Goal: Obtain resource: Download file/media

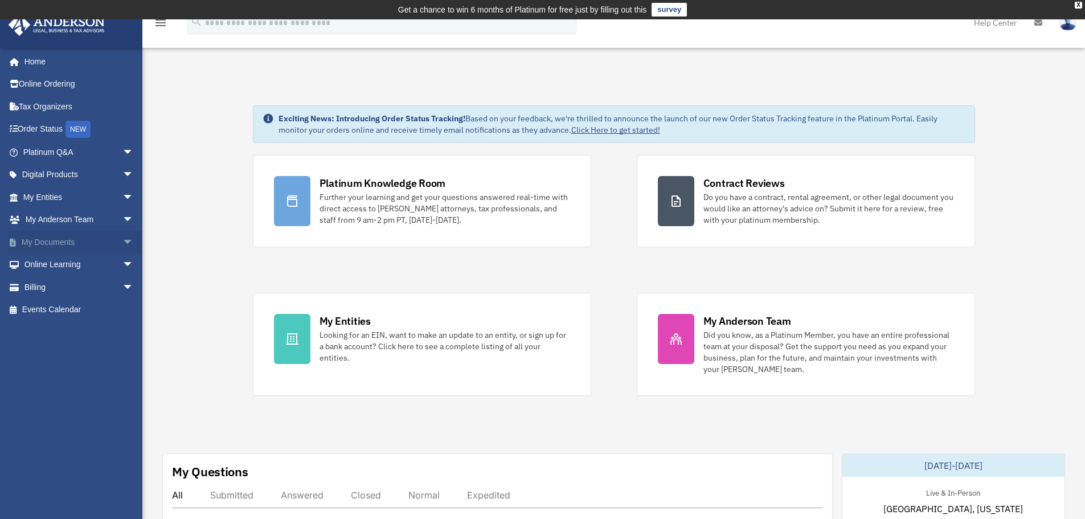
click at [122, 242] on span "arrow_drop_down" at bounding box center [133, 242] width 23 height 23
click at [51, 265] on link "Box" at bounding box center [83, 264] width 135 height 23
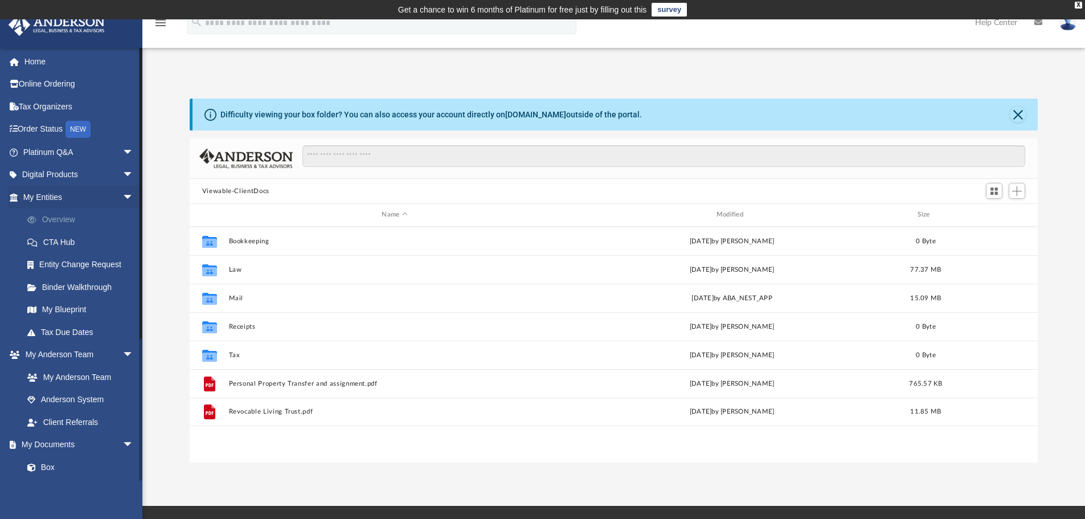
scroll to position [251, 839]
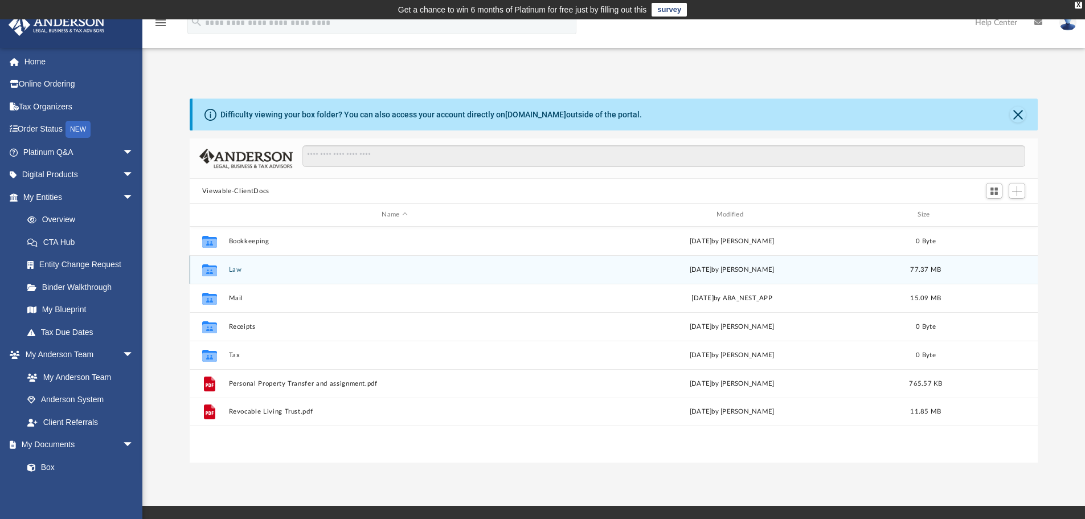
click at [232, 271] on button "Law" at bounding box center [394, 269] width 332 height 7
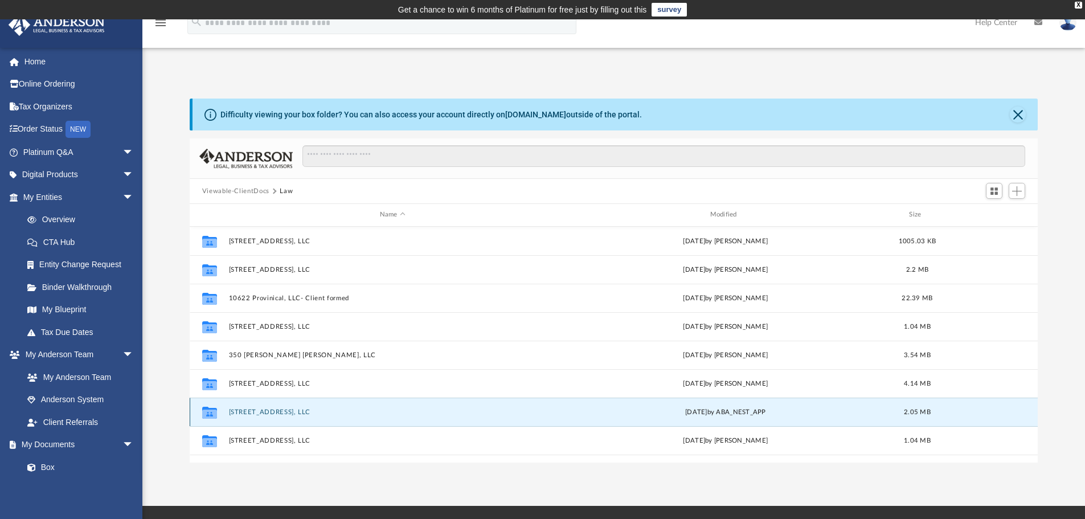
click at [247, 412] on button "[STREET_ADDRESS], LLC" at bounding box center [392, 411] width 328 height 7
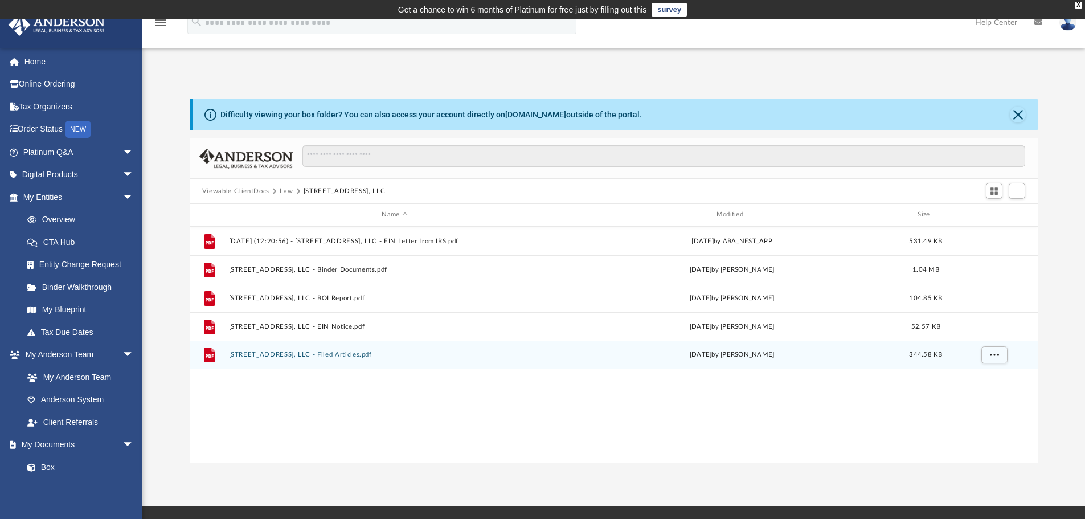
click at [321, 355] on button "4510 Village Dr, LLC - Filed Articles.pdf" at bounding box center [394, 354] width 332 height 7
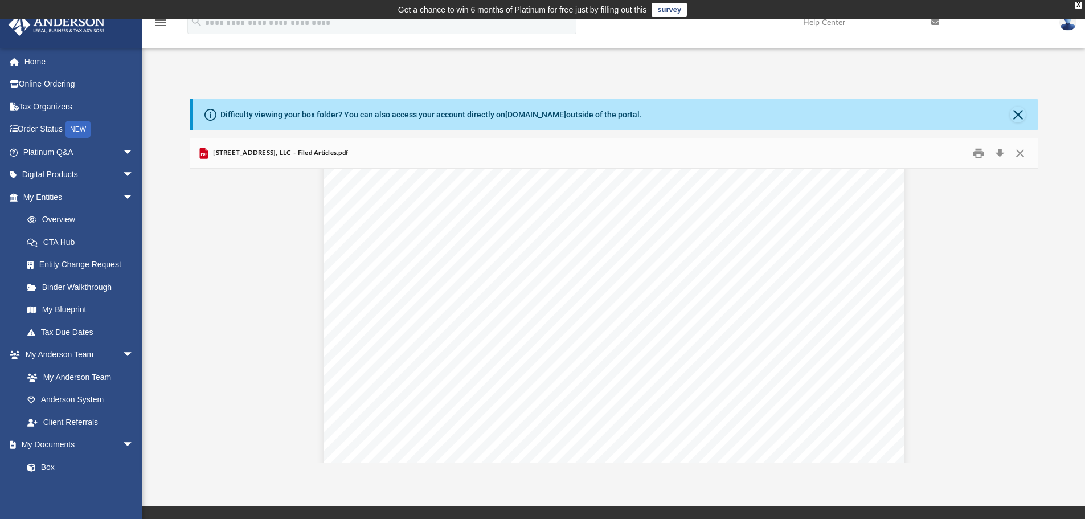
scroll to position [0, 0]
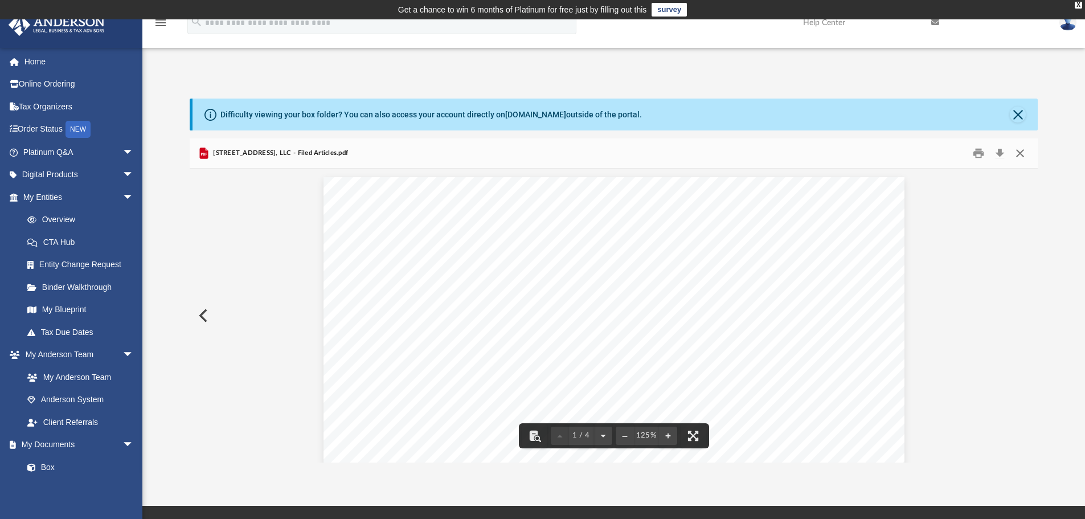
click at [1021, 157] on button "Close" at bounding box center [1020, 154] width 21 height 18
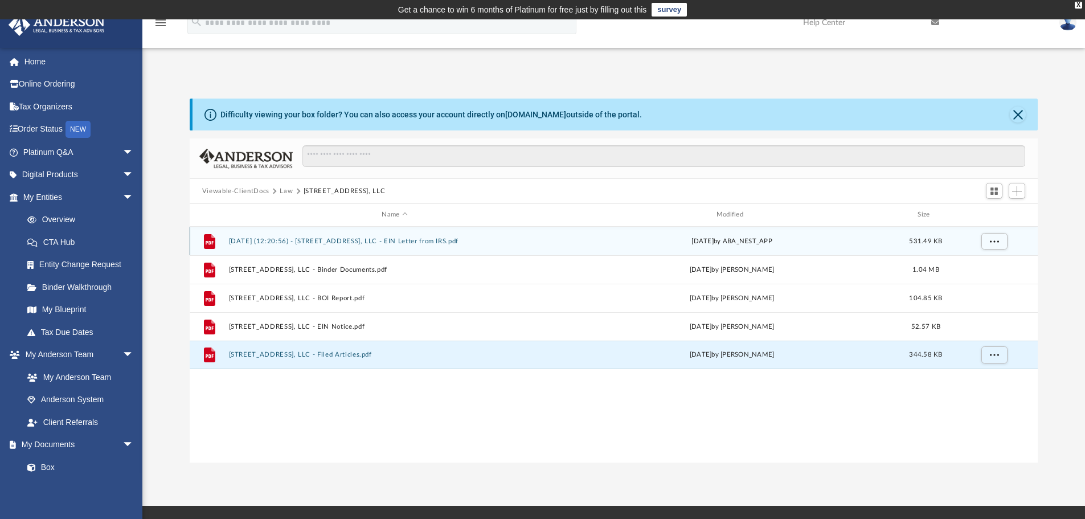
click at [341, 241] on button "2024.07.15 (12:20:56) - 4510 Village Dr, LLC - EIN Letter from IRS.pdf" at bounding box center [394, 240] width 332 height 7
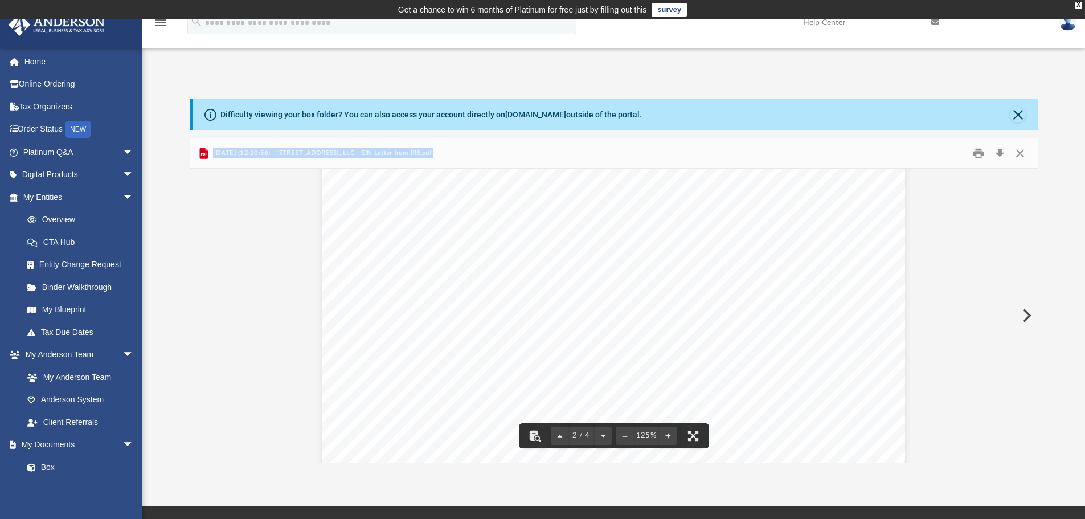
scroll to position [1139, 0]
click at [1017, 113] on button "Close" at bounding box center [1018, 114] width 16 height 16
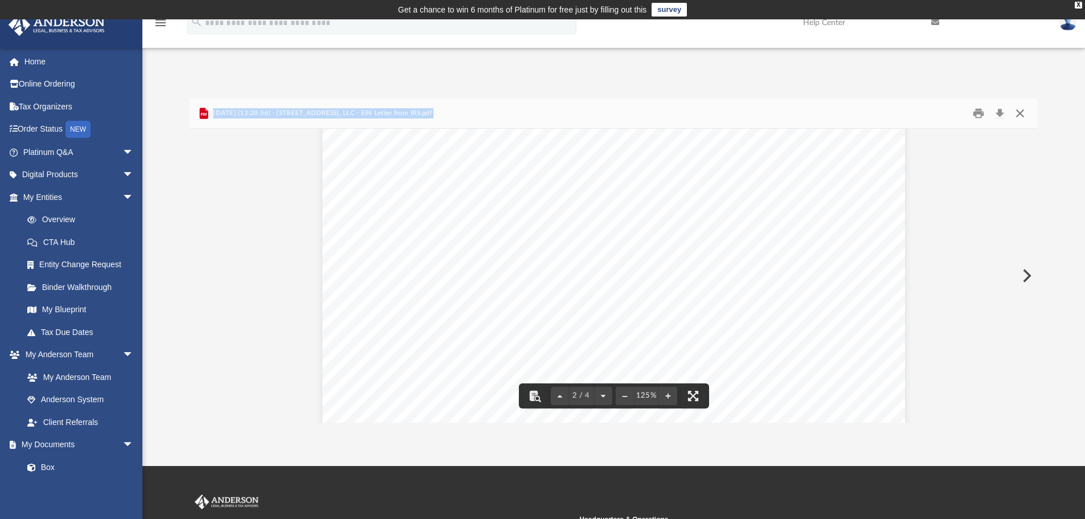
click at [1017, 113] on button "Close" at bounding box center [1020, 114] width 21 height 18
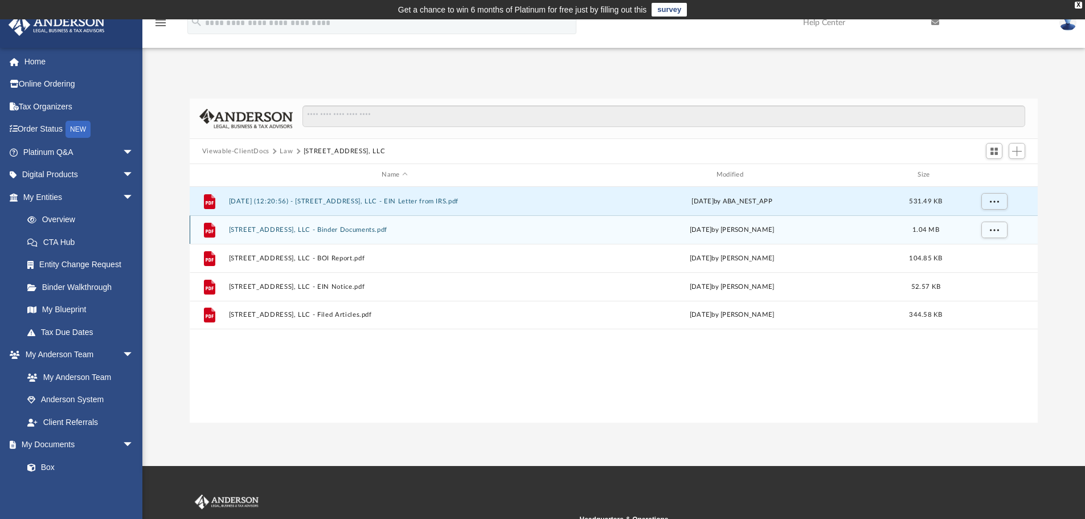
click at [331, 230] on button "4510 Village Dr, LLC - Binder Documents.pdf" at bounding box center [394, 229] width 332 height 7
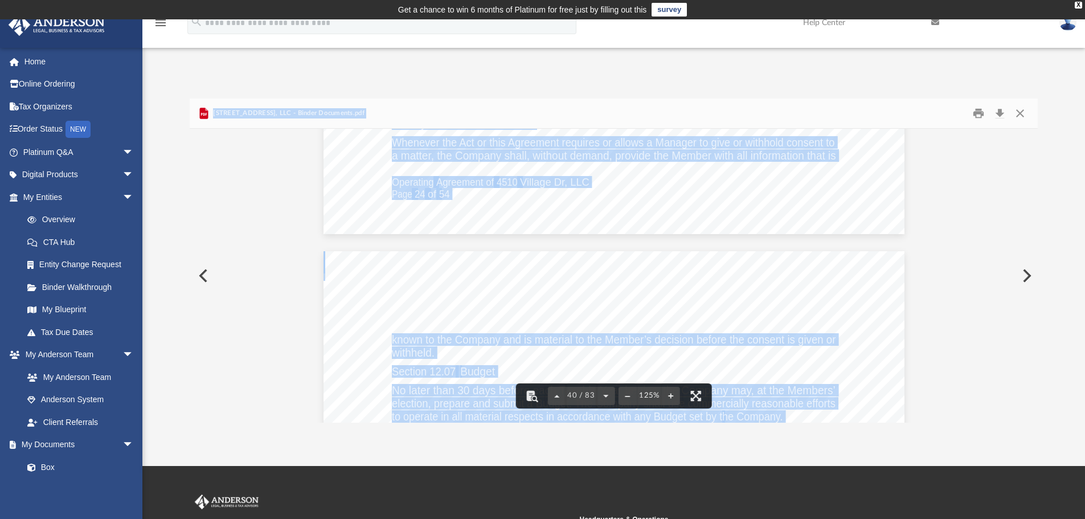
scroll to position [30269, 0]
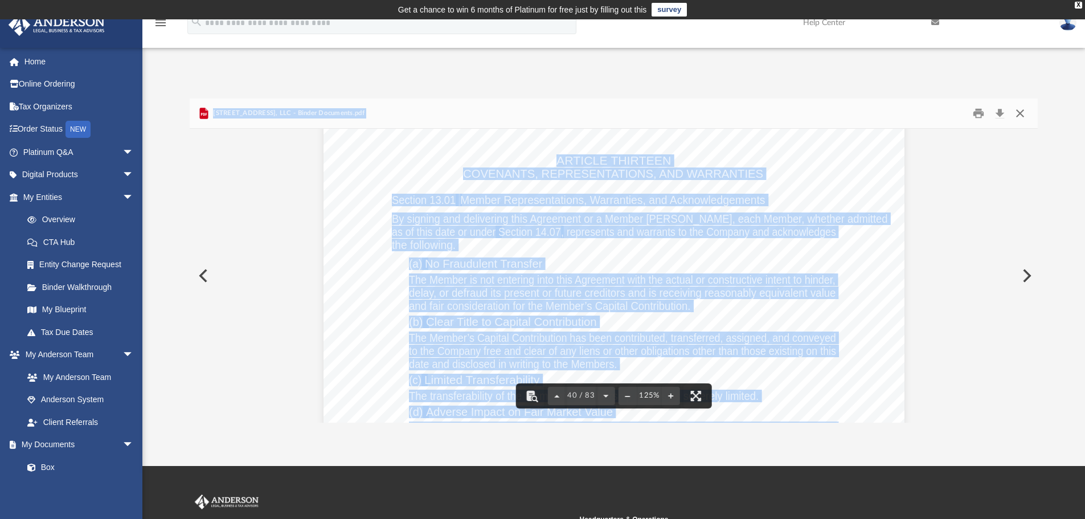
click at [1021, 109] on button "Close" at bounding box center [1020, 114] width 21 height 18
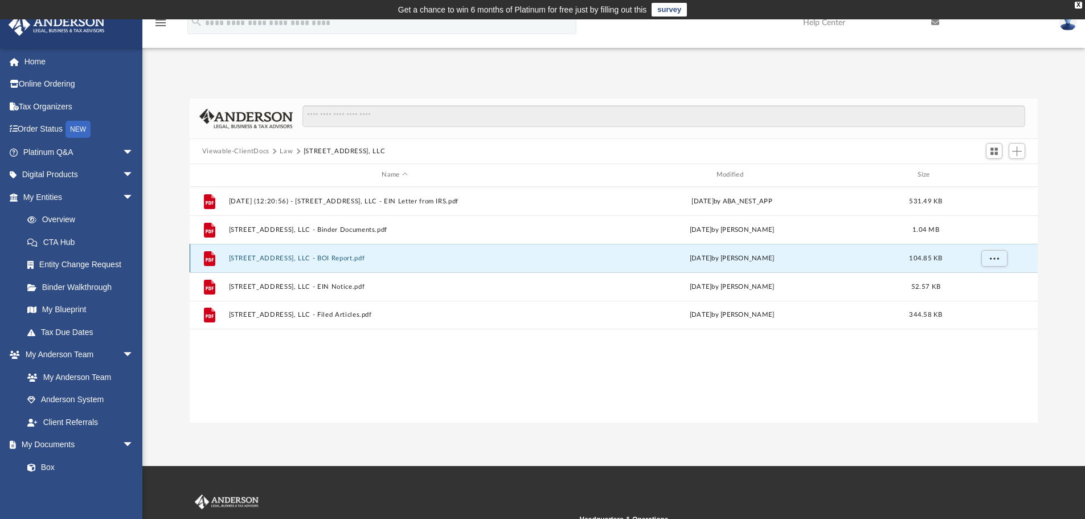
click at [331, 258] on button "4510 Village Dr, LLC - BOI Report.pdf" at bounding box center [394, 258] width 332 height 7
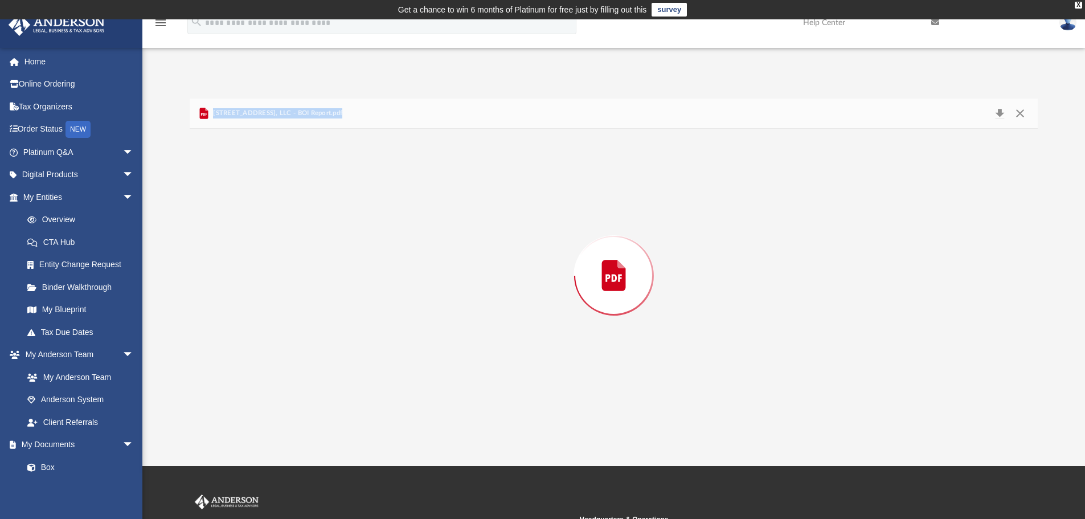
scroll to position [1538, 0]
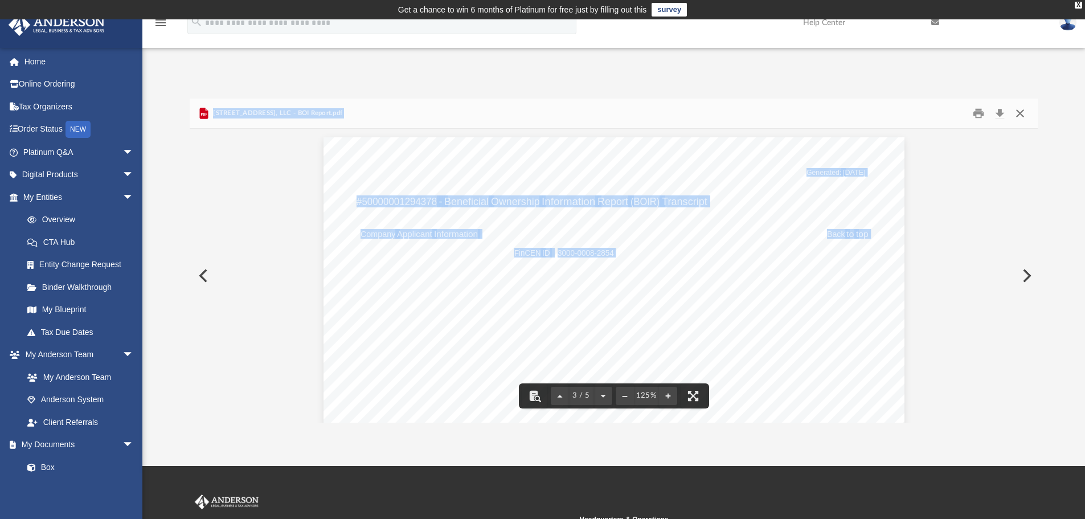
click at [1022, 112] on button "Close" at bounding box center [1020, 114] width 21 height 18
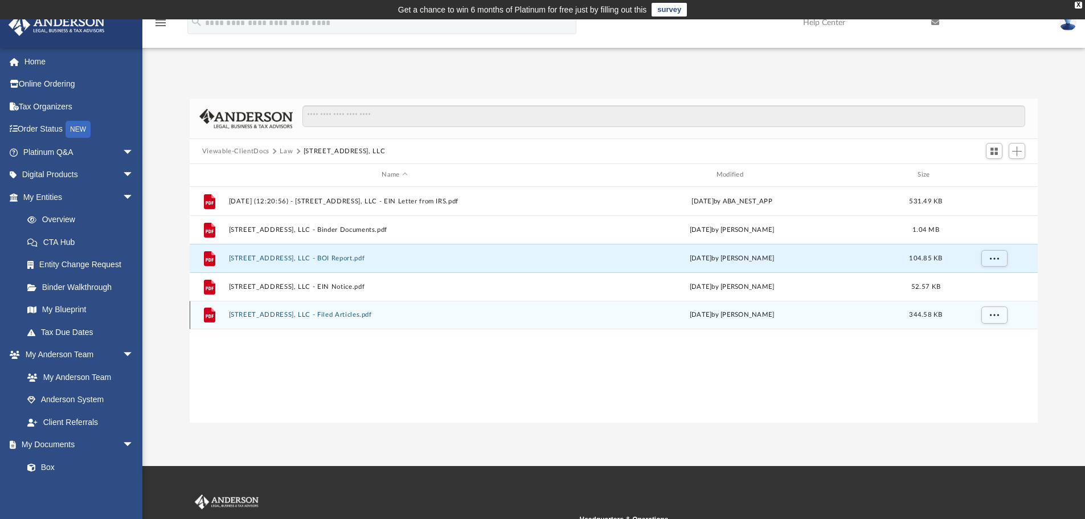
click at [324, 314] on button "4510 Village Dr, LLC - Filed Articles.pdf" at bounding box center [394, 314] width 332 height 7
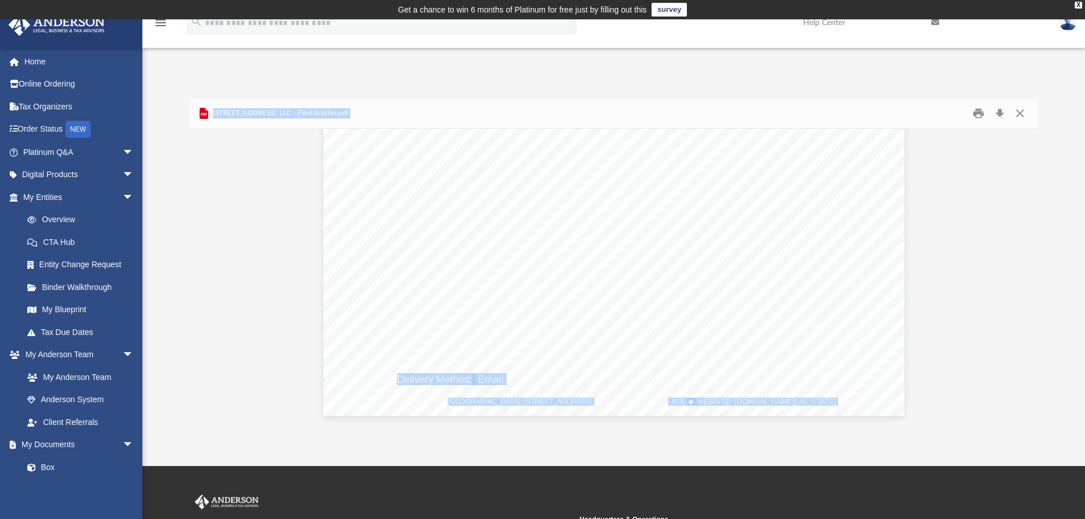
scroll to position [2781, 0]
click at [122, 196] on span "arrow_drop_down" at bounding box center [133, 197] width 23 height 23
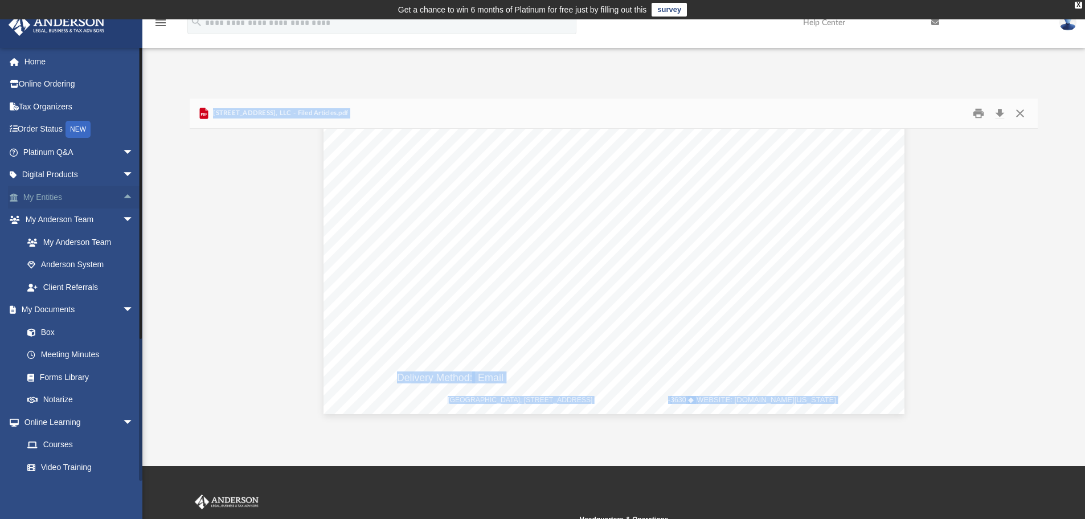
click at [122, 196] on span "arrow_drop_up" at bounding box center [133, 197] width 23 height 23
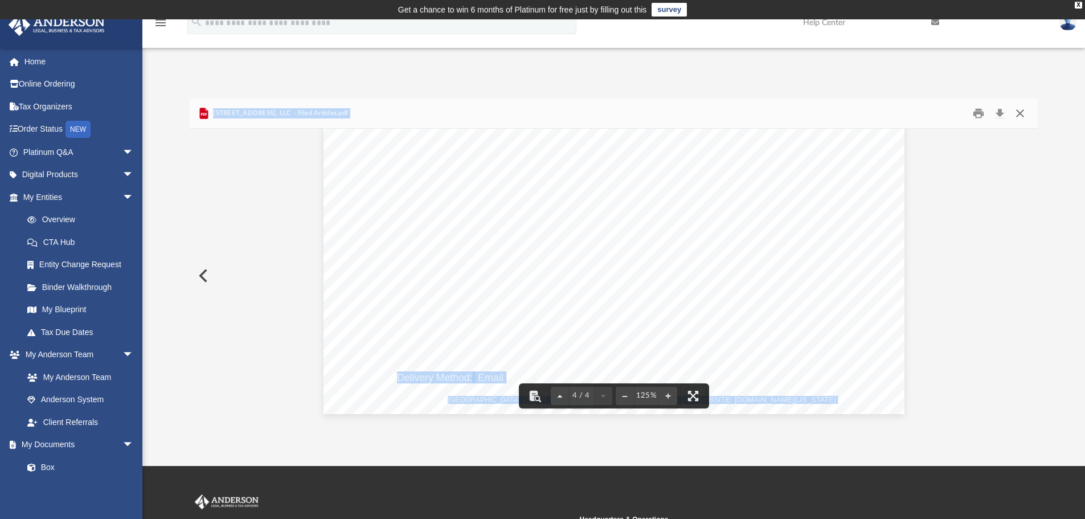
click at [1014, 114] on button "Close" at bounding box center [1020, 114] width 21 height 18
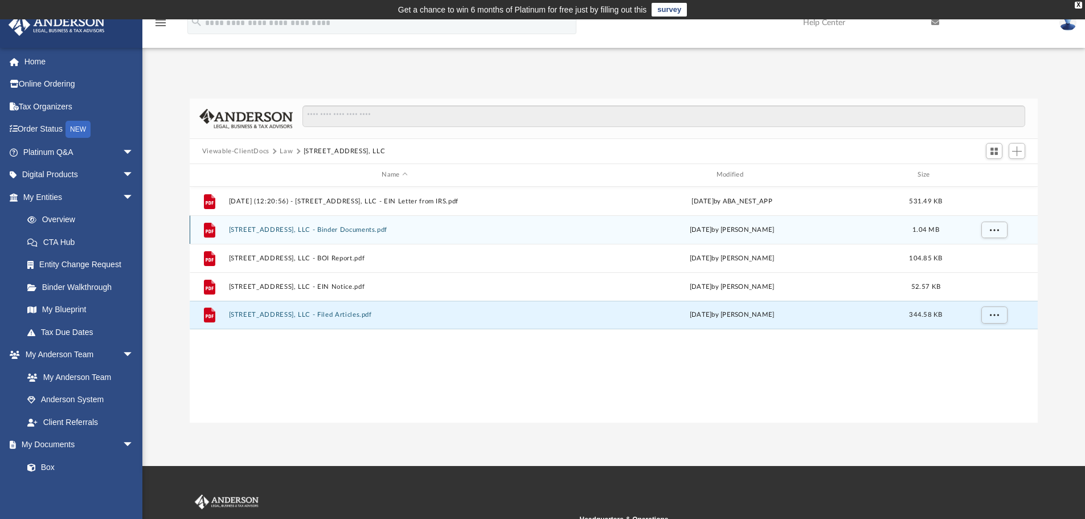
click at [346, 228] on button "4510 Village Dr, LLC - Binder Documents.pdf" at bounding box center [394, 229] width 332 height 7
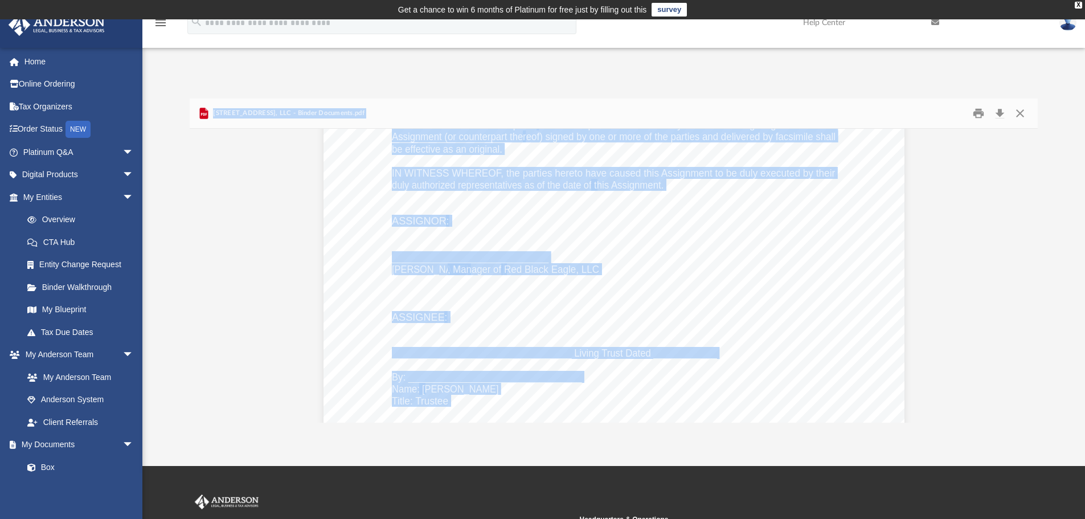
scroll to position [60273, 0]
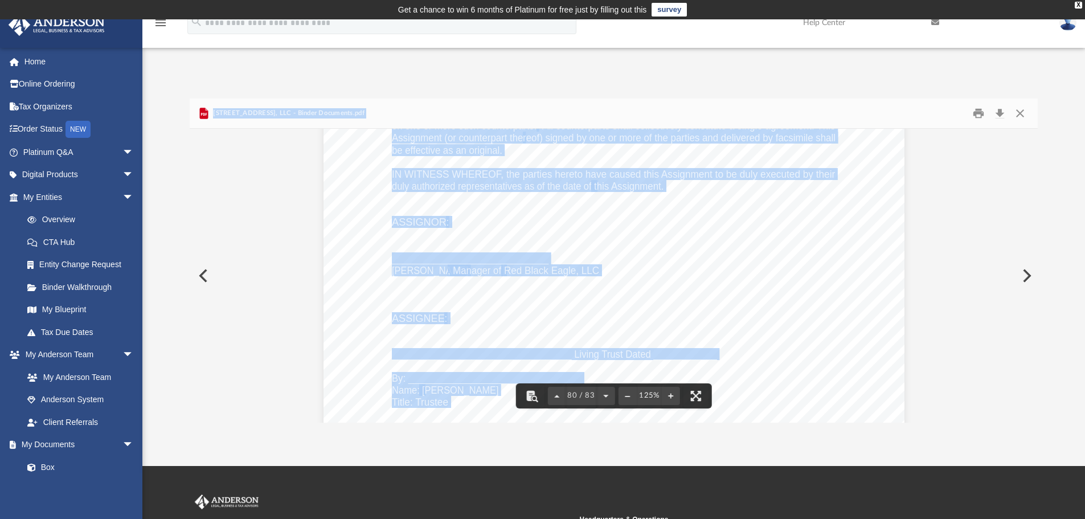
click at [675, 258] on div "Assignment of Membership Interest Page 2 of 2 4. Release and Termination . The …" at bounding box center [613, 295] width 581 height 752
click at [609, 266] on div "Assignment of Membership Interest Page 2 of 2 4. Release and Termination . The …" at bounding box center [613, 295] width 581 height 752
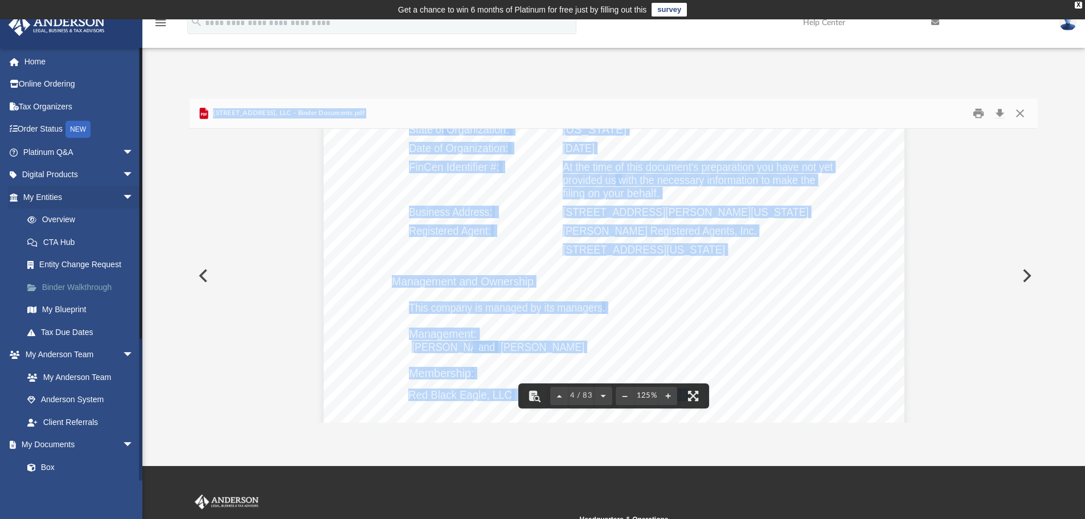
scroll to position [2278, 0]
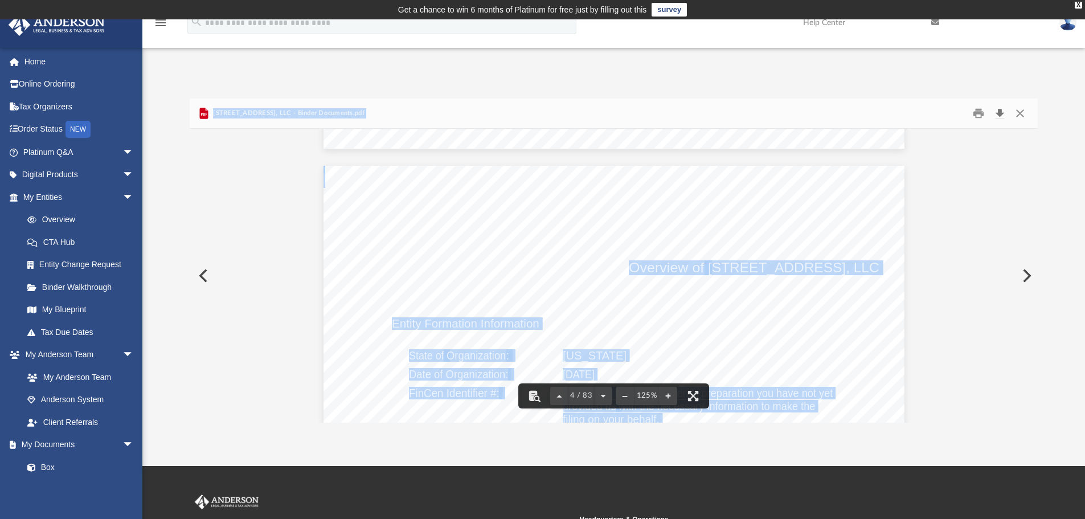
click at [999, 110] on button "Download" at bounding box center [999, 114] width 21 height 18
click at [122, 194] on span "arrow_drop_down" at bounding box center [133, 197] width 23 height 23
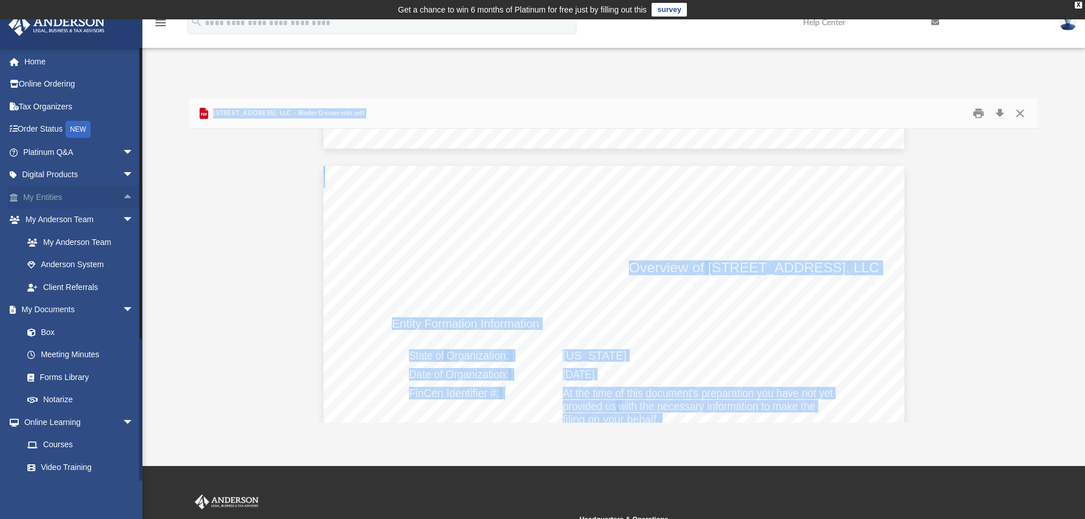
click at [122, 197] on span "arrow_drop_up" at bounding box center [133, 197] width 23 height 23
click at [56, 223] on link "Overview" at bounding box center [83, 219] width 135 height 23
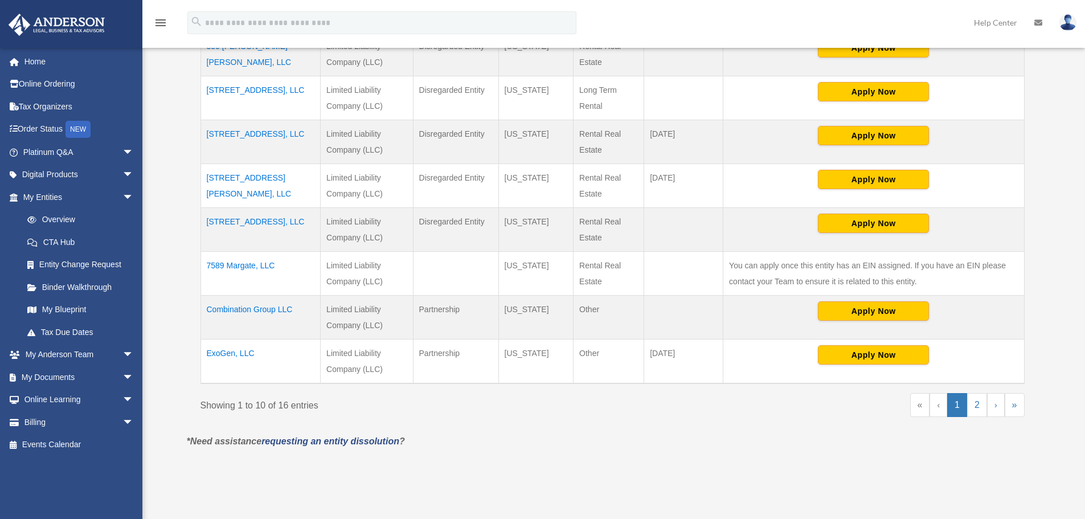
scroll to position [453, 0]
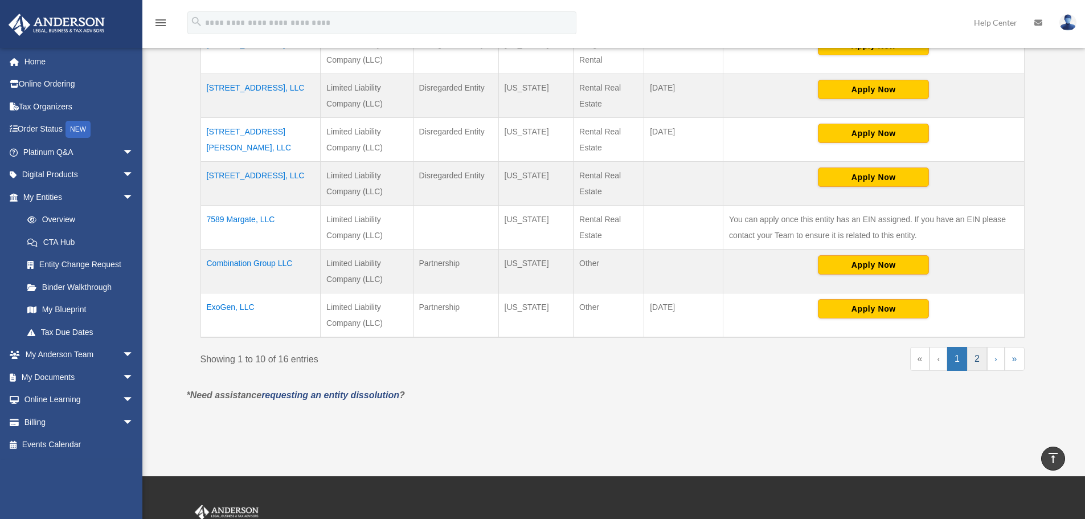
click at [972, 360] on link "2" at bounding box center [977, 359] width 20 height 24
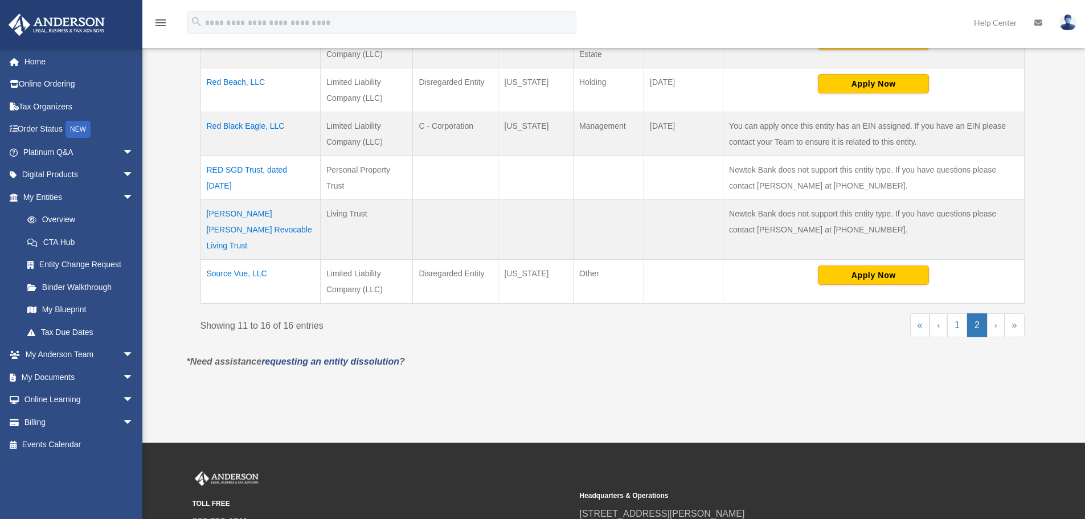
scroll to position [335, 0]
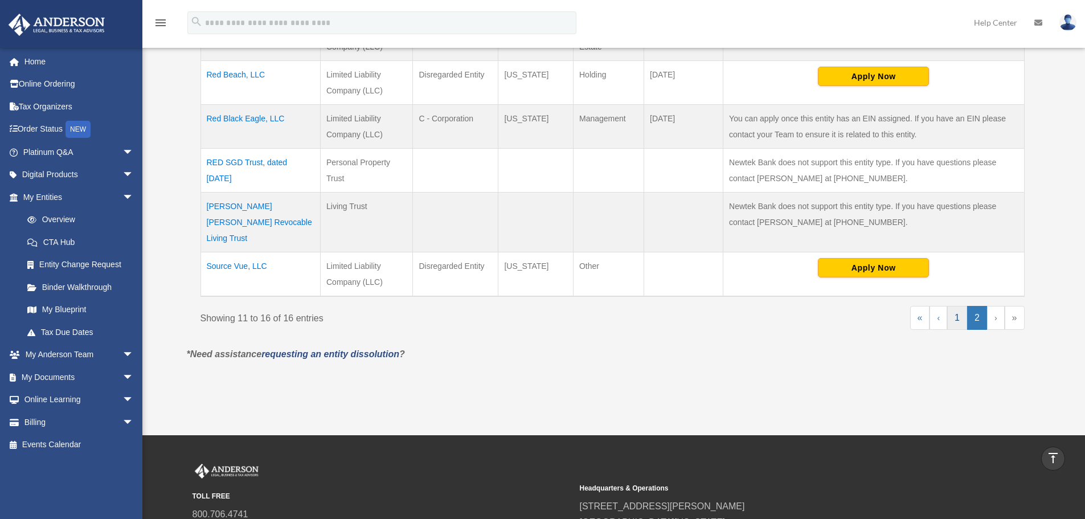
click at [958, 306] on link "1" at bounding box center [957, 318] width 20 height 24
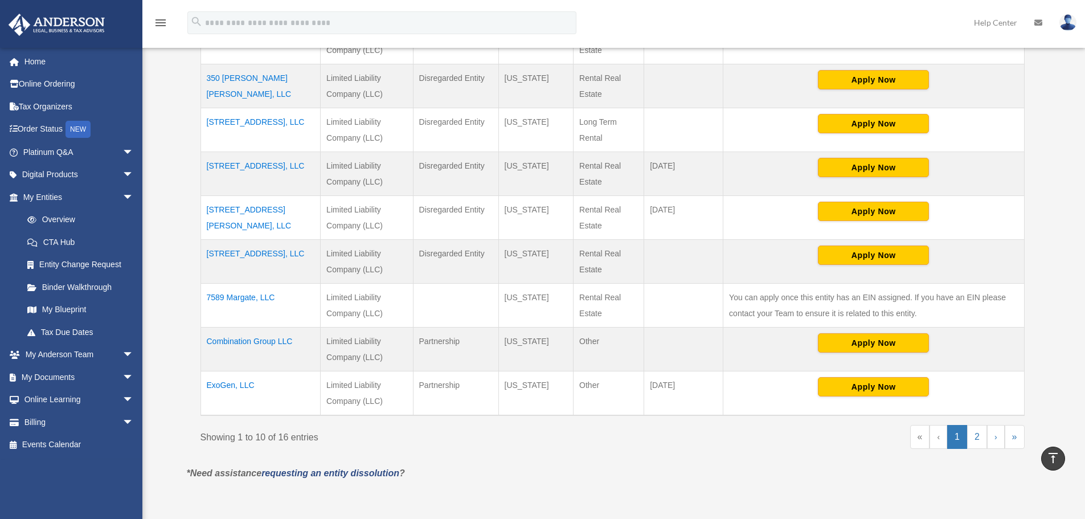
scroll to position [392, 0]
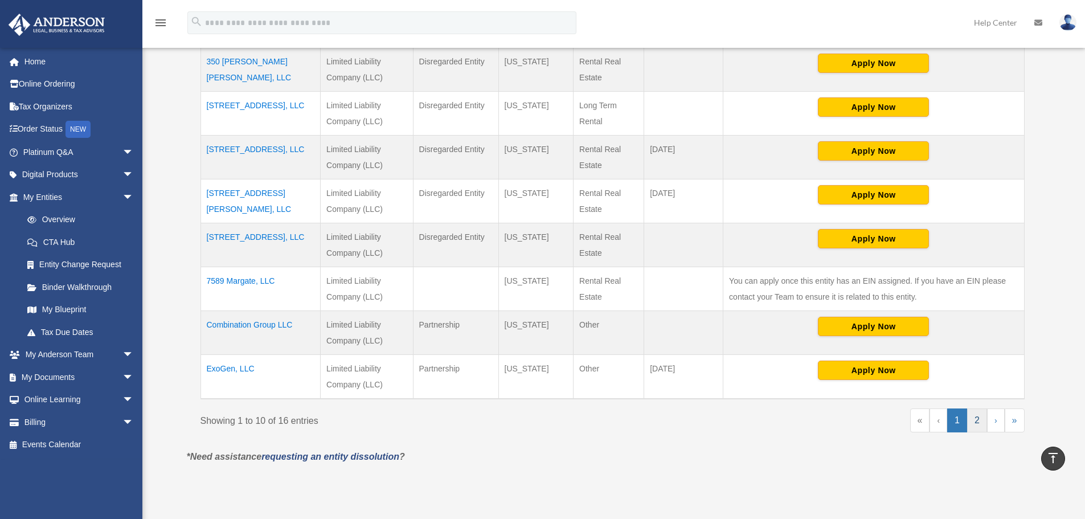
click at [979, 423] on link "2" at bounding box center [977, 420] width 20 height 24
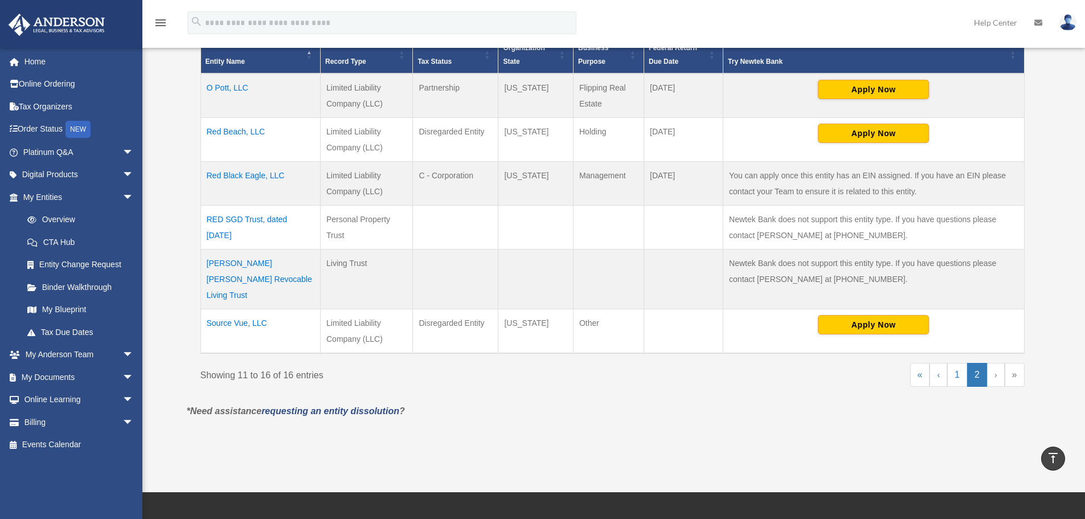
scroll to position [221, 0]
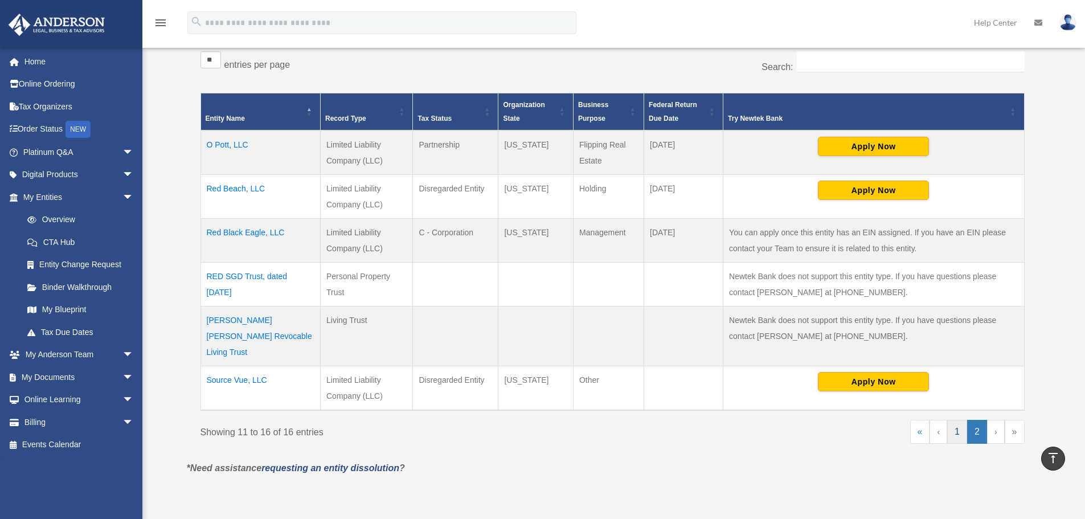
click at [961, 420] on link "1" at bounding box center [957, 432] width 20 height 24
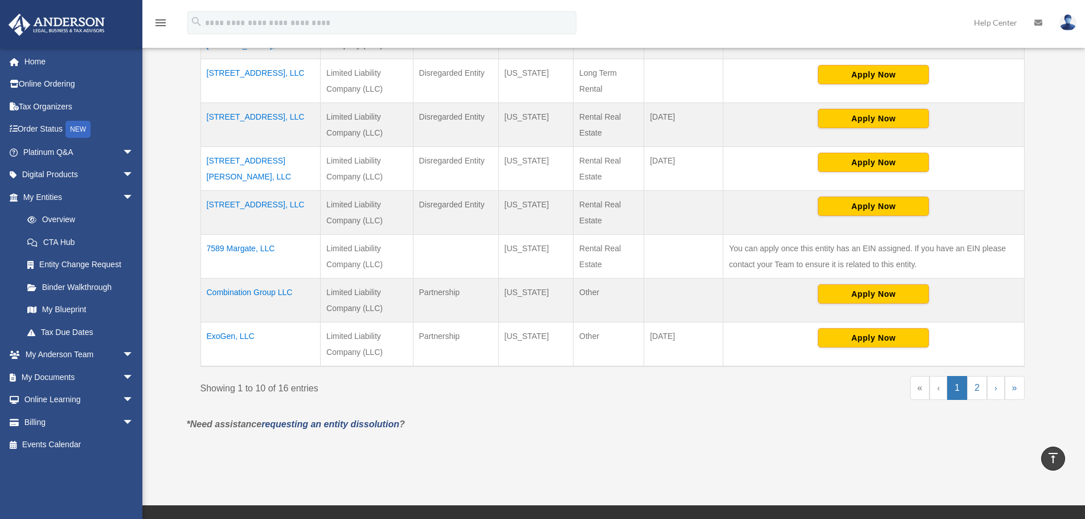
scroll to position [439, 0]
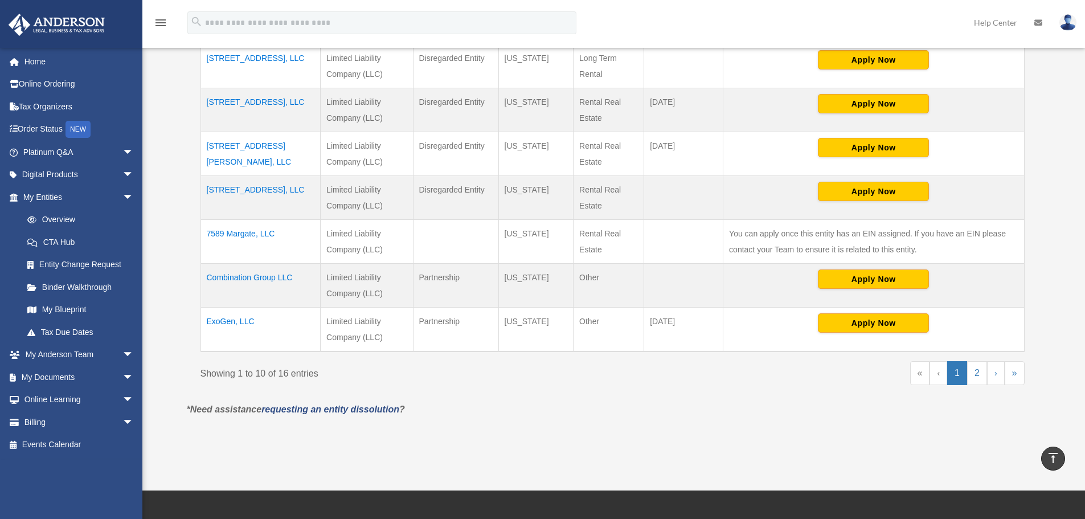
click at [939, 378] on link "‹" at bounding box center [938, 373] width 18 height 24
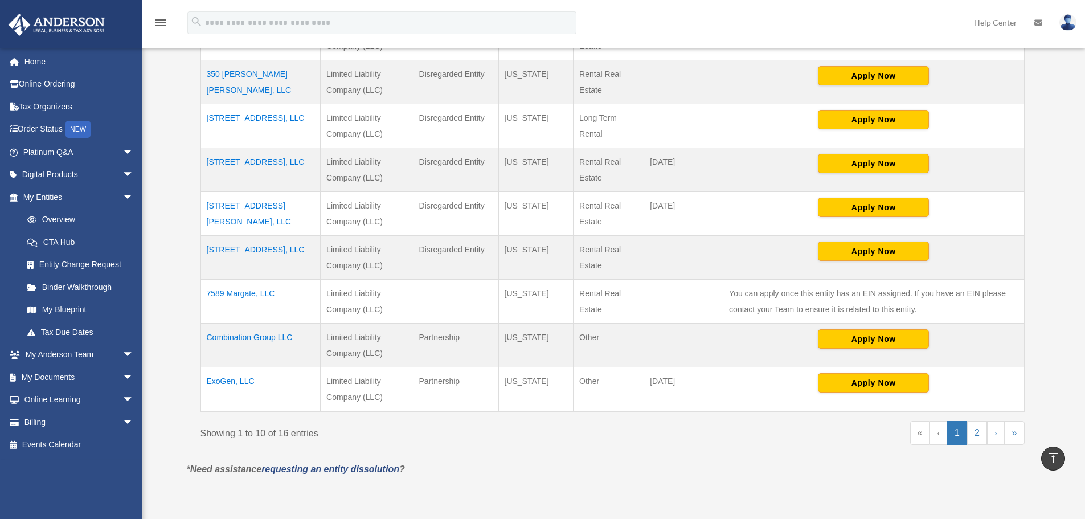
scroll to position [382, 0]
